Goal: Transaction & Acquisition: Purchase product/service

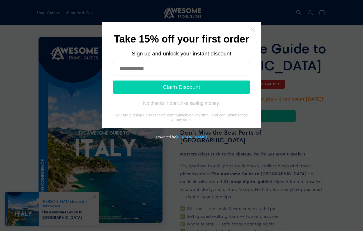
click at [251, 30] on icon "Close widget" at bounding box center [252, 29] width 5 height 5
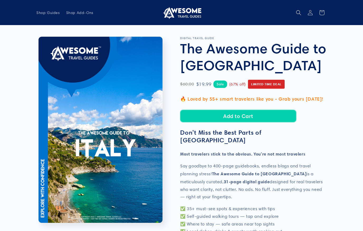
click at [274, 114] on button "Add to Cart" at bounding box center [238, 116] width 116 height 12
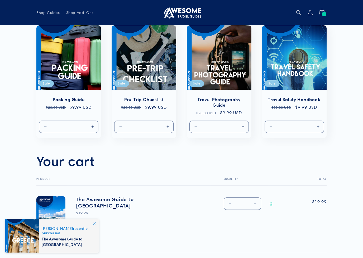
scroll to position [23, 0]
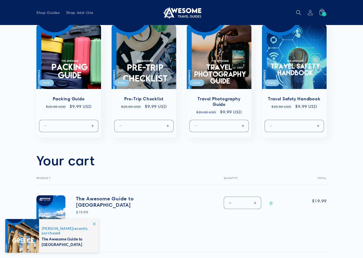
click at [172, 127] on button "Increase quantity for Default Title" at bounding box center [168, 126] width 12 height 12
type input "*"
click at [319, 124] on button "Increase quantity for Default Title" at bounding box center [318, 126] width 12 height 12
type input "*"
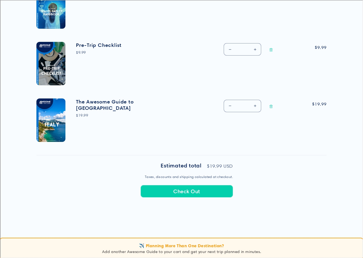
scroll to position [233, 0]
